Goal: Find specific fact: Find specific fact

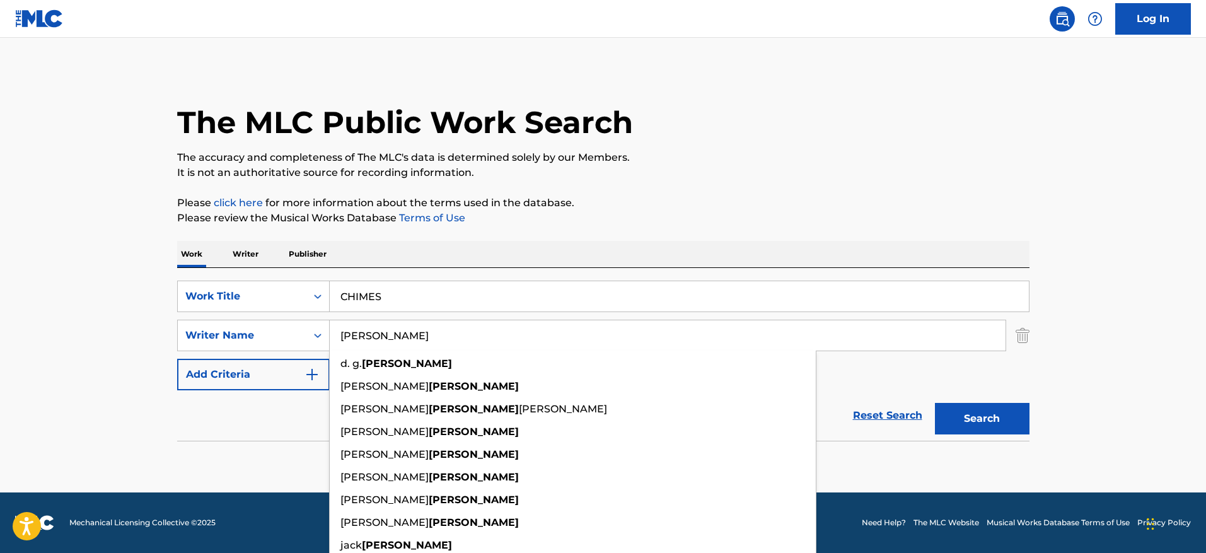
type input "[PERSON_NAME]"
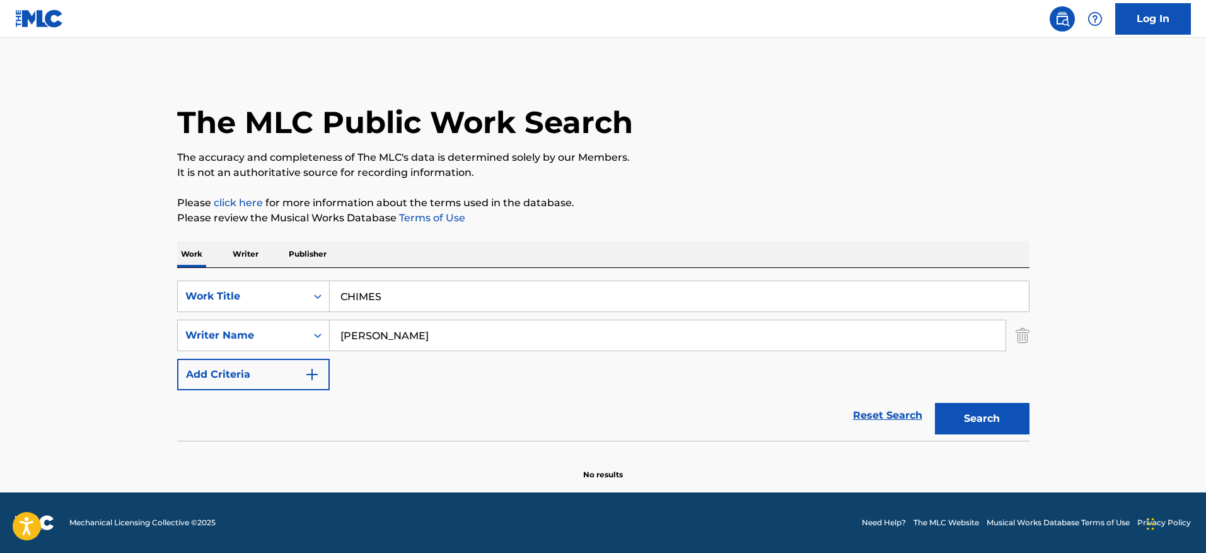
click at [1145, 122] on main "The MLC Public Work Search The accuracy and completeness of The MLC's data is d…" at bounding box center [603, 265] width 1206 height 455
click at [998, 415] on button "Search" at bounding box center [982, 419] width 95 height 32
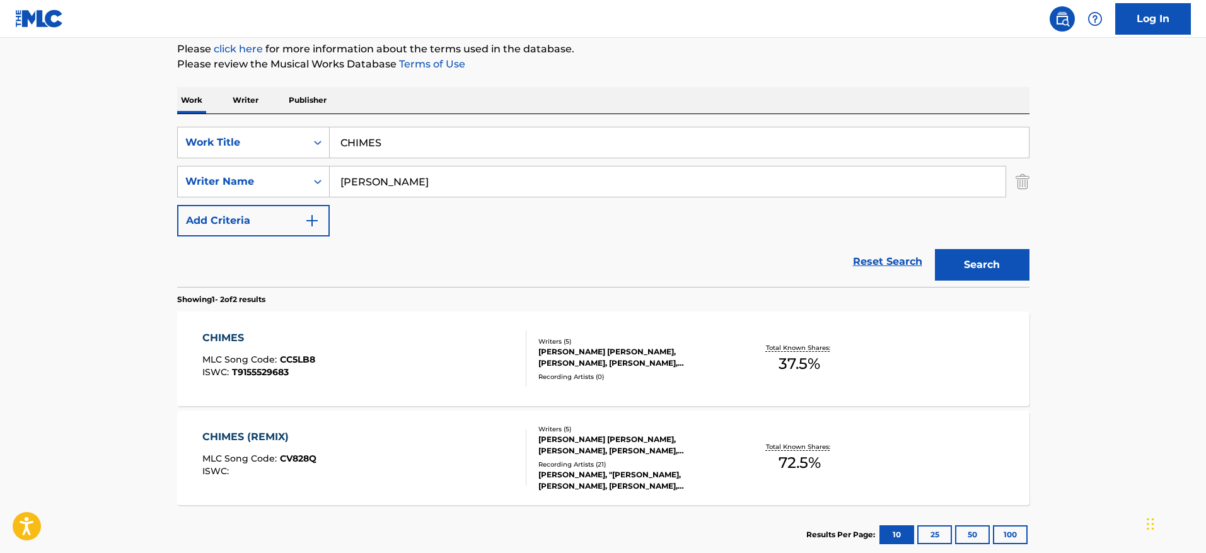
scroll to position [231, 0]
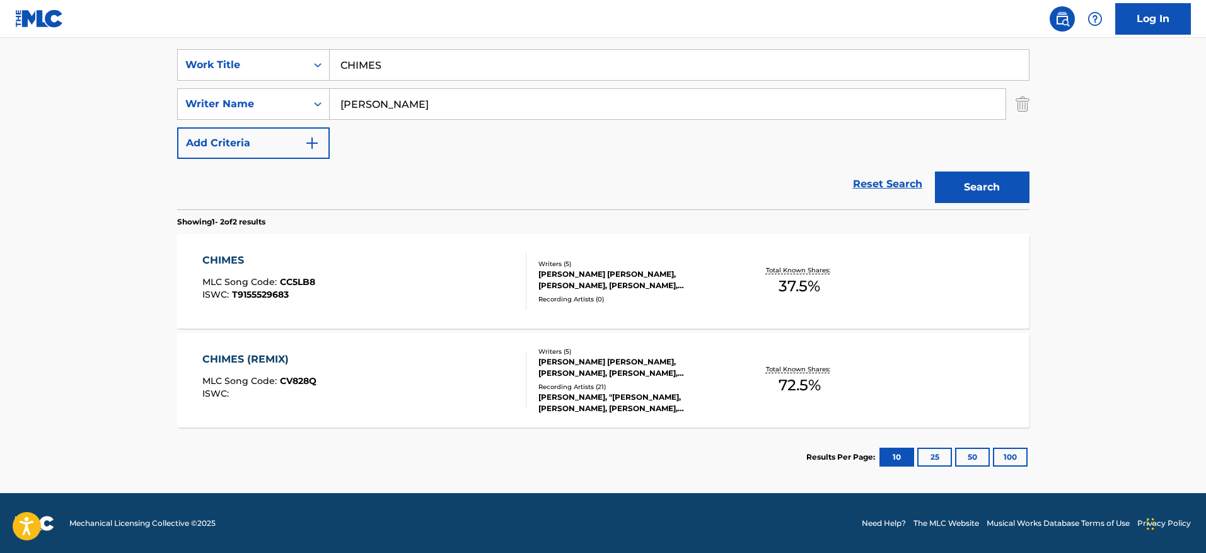
click at [873, 292] on div "CHIMES MLC Song Code : CC5LB8 ISWC : T9155529683 Writers ( 5 ) [PERSON_NAME] [P…" at bounding box center [603, 281] width 853 height 95
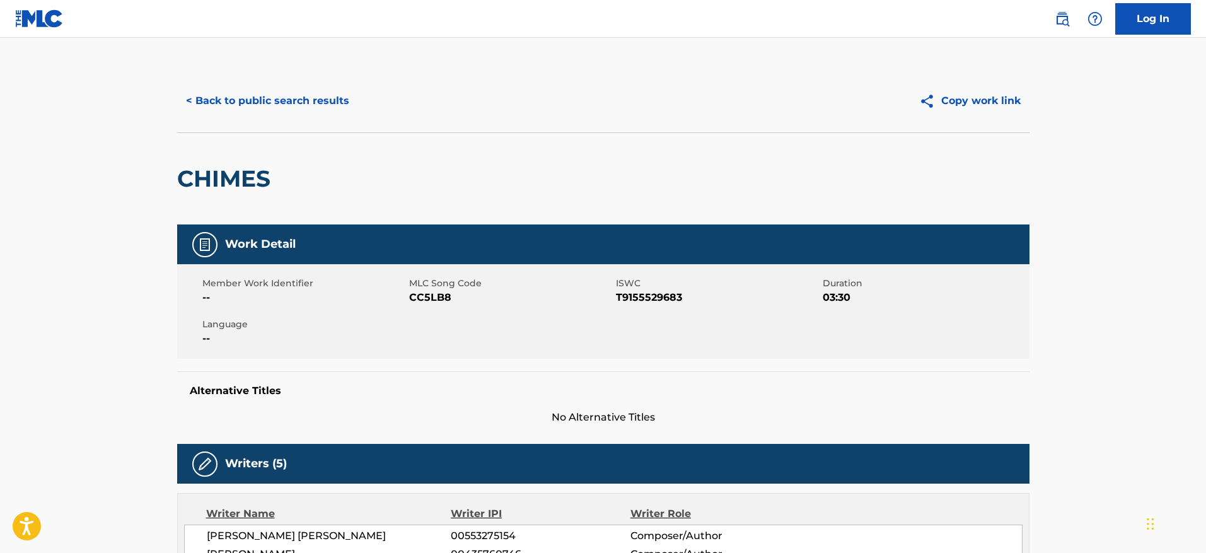
click at [873, 292] on span "03:30" at bounding box center [925, 297] width 204 height 15
click at [461, 303] on span "CC5LB8" at bounding box center [511, 297] width 204 height 15
drag, startPoint x: 451, startPoint y: 300, endPoint x: 409, endPoint y: 300, distance: 41.6
click at [409, 300] on span "CC5LB8" at bounding box center [511, 297] width 204 height 15
copy span "CC5LB8"
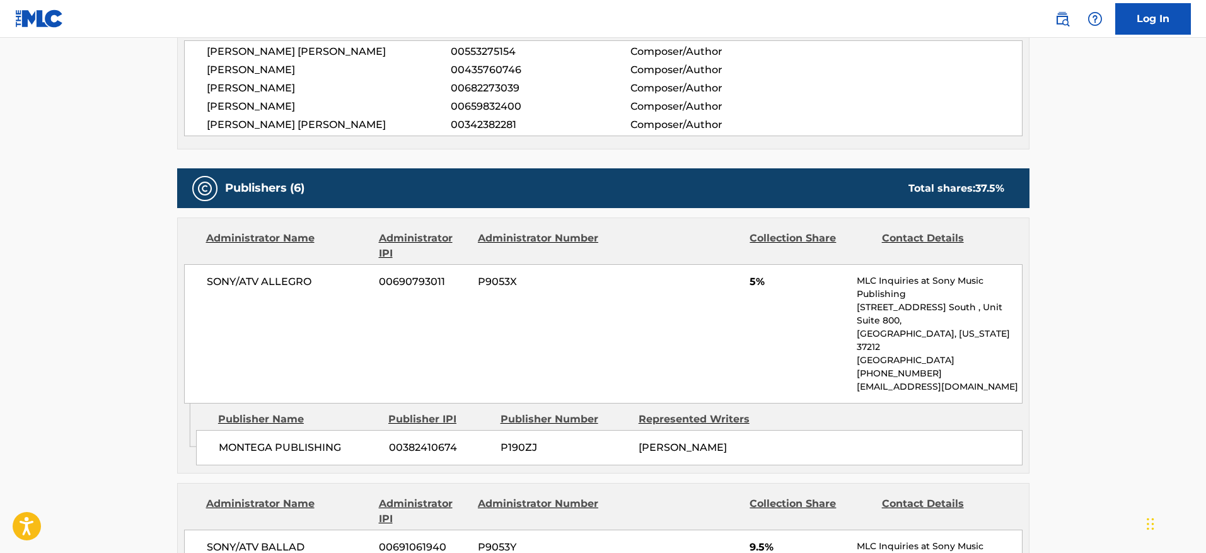
scroll to position [3, 0]
